Goal: Task Accomplishment & Management: Use online tool/utility

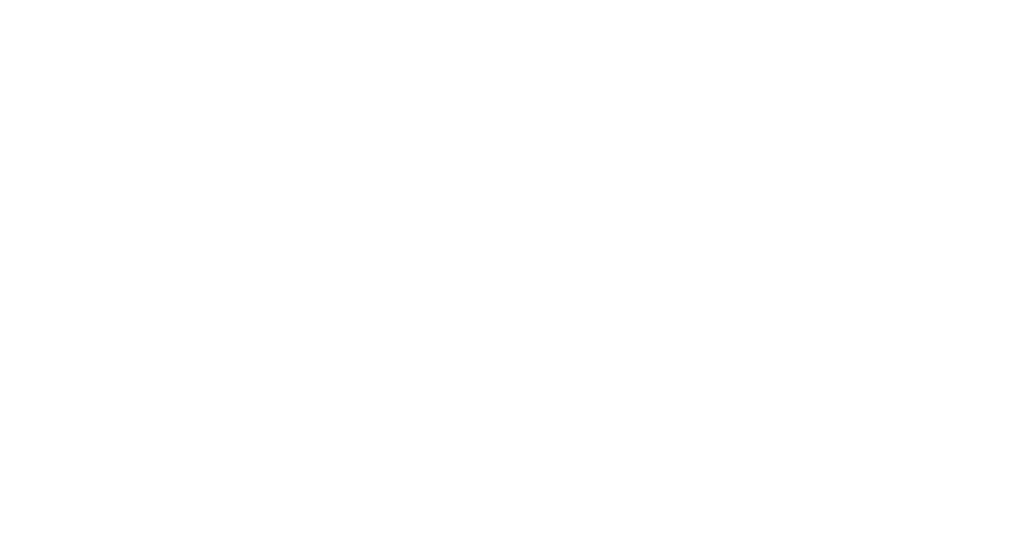
select select "*"
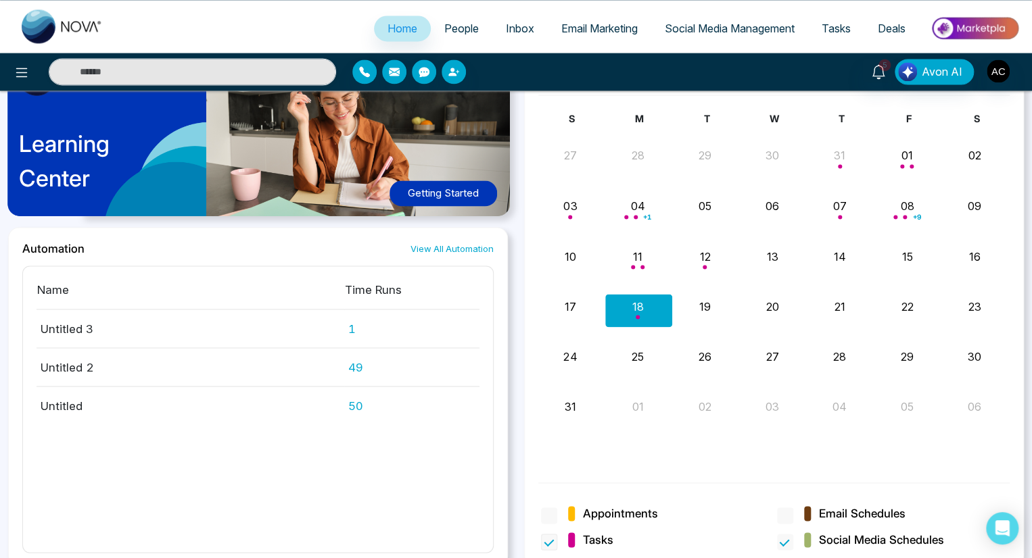
click at [581, 538] on span "Tasks" at bounding box center [590, 540] width 45 height 18
click at [864, 538] on span "Social Media Schedules" at bounding box center [881, 540] width 125 height 18
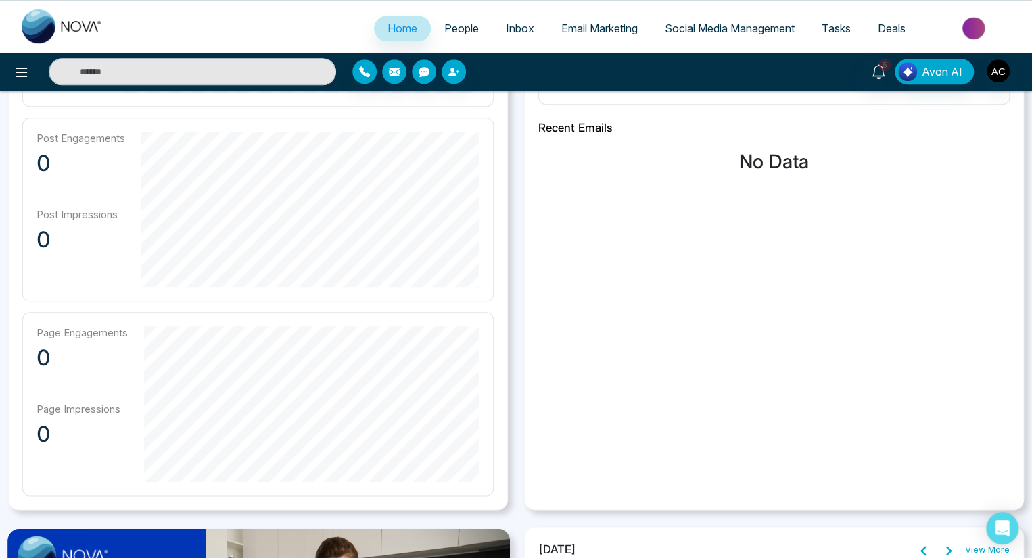
scroll to position [576, 0]
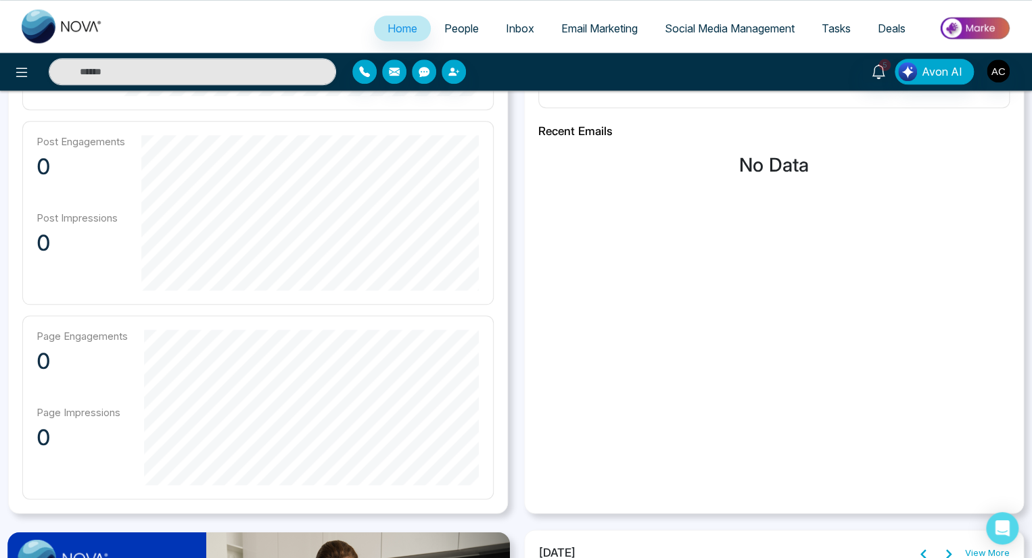
click at [987, 552] on link "View More" at bounding box center [987, 554] width 45 height 14
